Goal: Find specific page/section: Find specific page/section

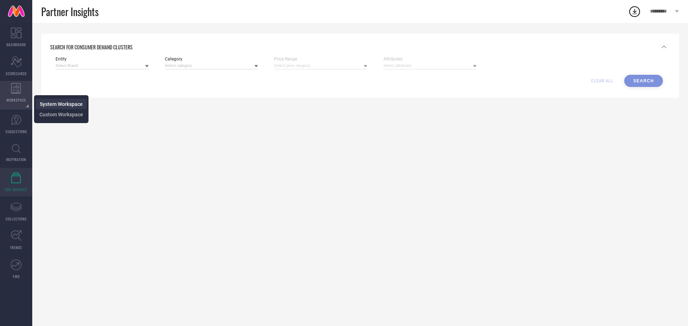
click at [56, 100] on li "System Workspace" at bounding box center [61, 104] width 51 height 10
click at [62, 104] on span "System Workspace" at bounding box center [61, 104] width 43 height 6
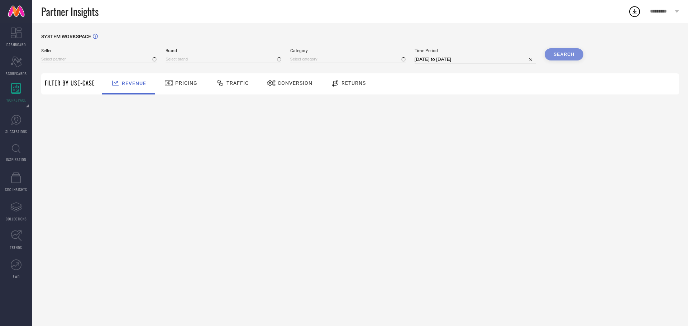
type input "All"
type input "1 STOP FASHION"
type input "All"
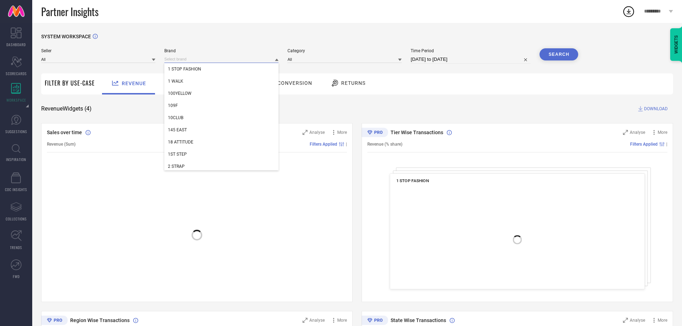
click at [184, 62] on input at bounding box center [221, 60] width 114 height 8
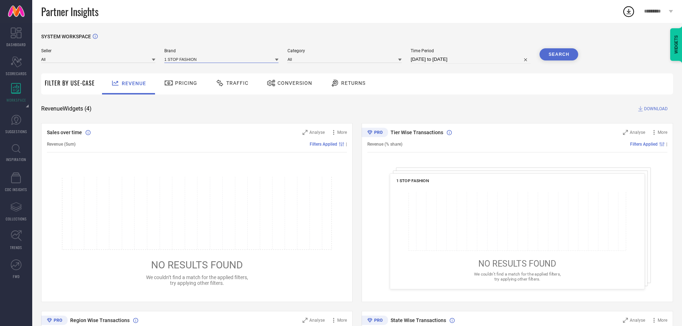
click at [184, 62] on input at bounding box center [221, 60] width 114 height 8
type input "stoi"
